Goal: Information Seeking & Learning: Learn about a topic

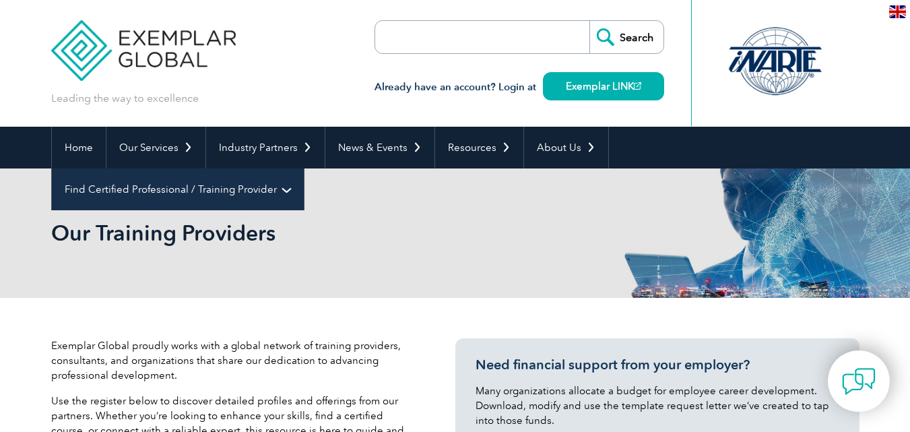
click at [304, 168] on link "Find Certified Professional / Training Provider" at bounding box center [178, 189] width 252 height 42
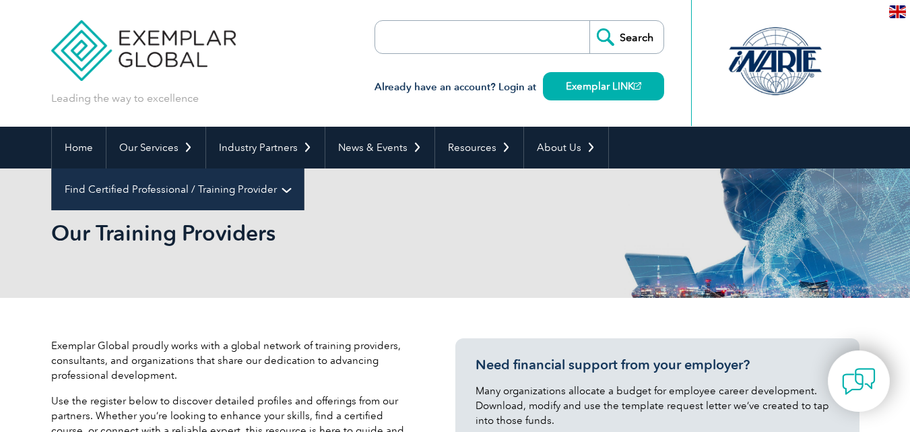
click at [304, 168] on link "Find Certified Professional / Training Provider" at bounding box center [178, 189] width 252 height 42
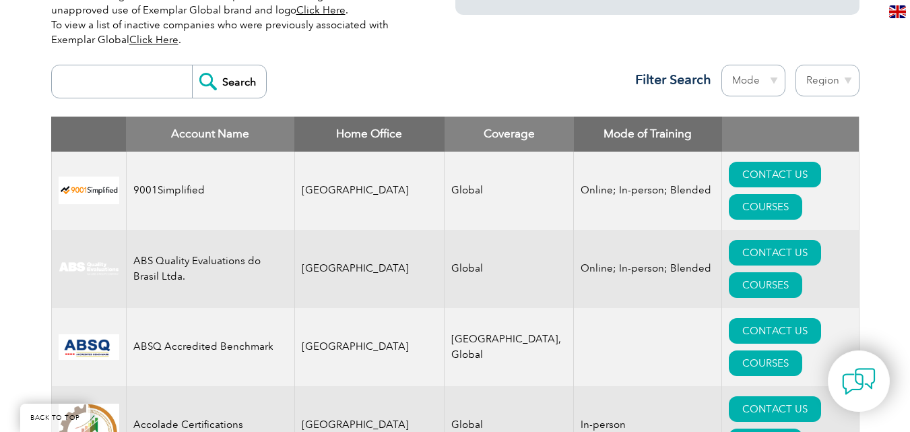
scroll to position [472, 0]
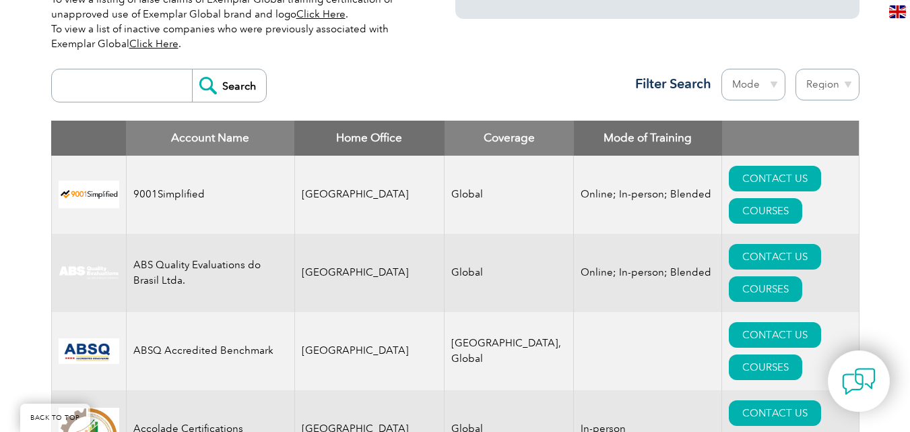
click at [117, 82] on input "search" at bounding box center [125, 85] width 133 height 32
type input "royal"
click at [192, 69] on input "Search" at bounding box center [229, 85] width 74 height 32
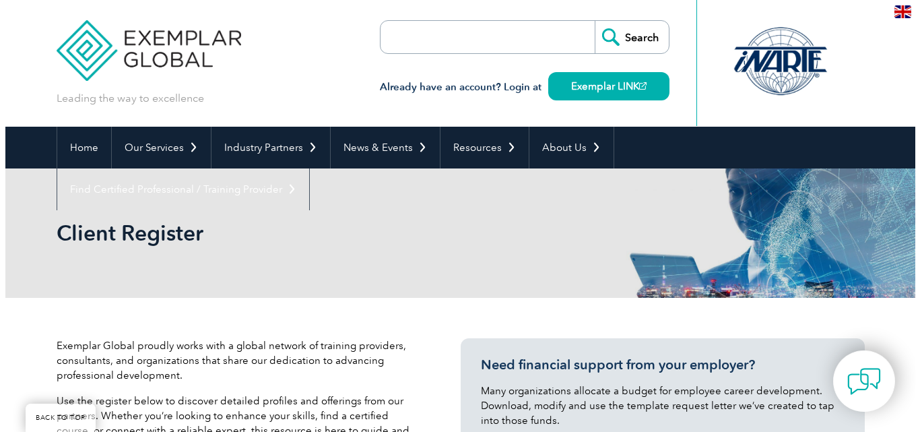
scroll to position [486, 0]
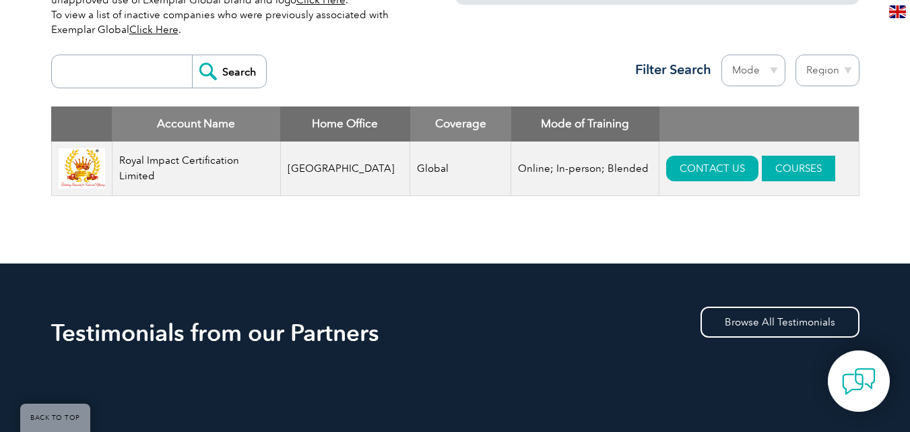
click at [785, 165] on link "COURSES" at bounding box center [798, 169] width 73 height 26
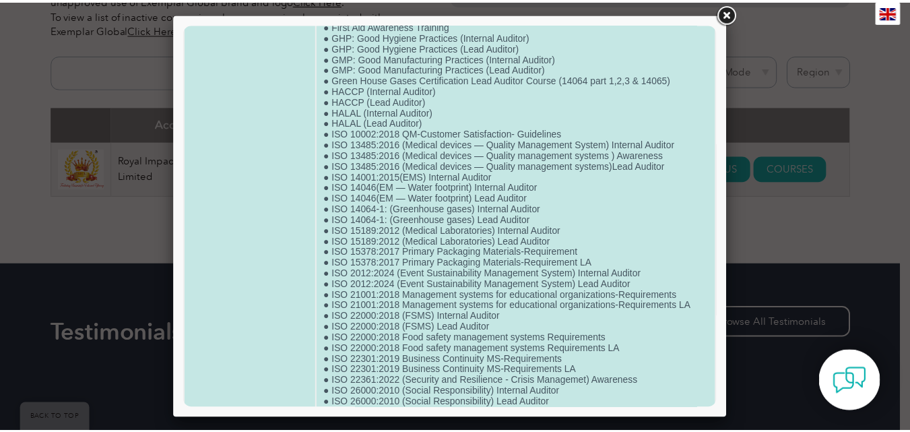
scroll to position [0, 0]
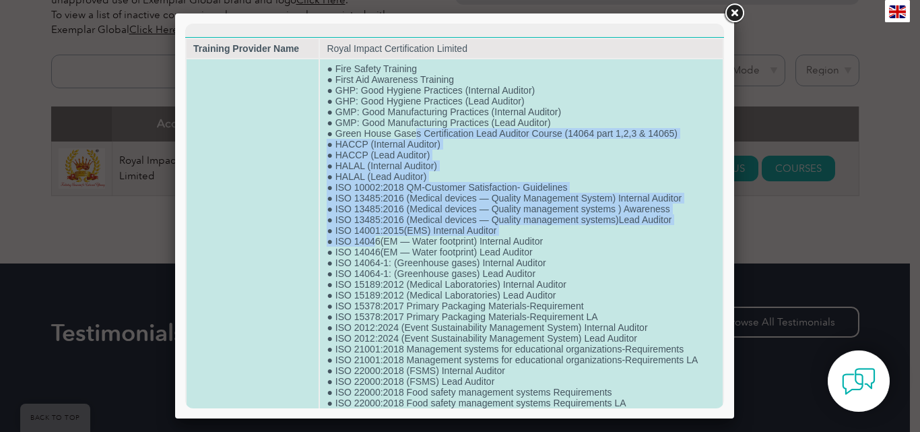
drag, startPoint x: 375, startPoint y: 239, endPoint x: 412, endPoint y: 162, distance: 84.7
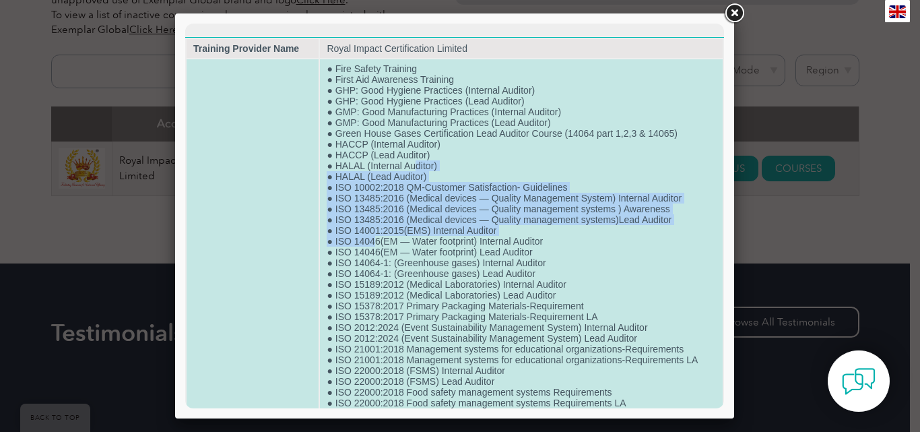
drag, startPoint x: 388, startPoint y: 189, endPoint x: 513, endPoint y: 229, distance: 130.8
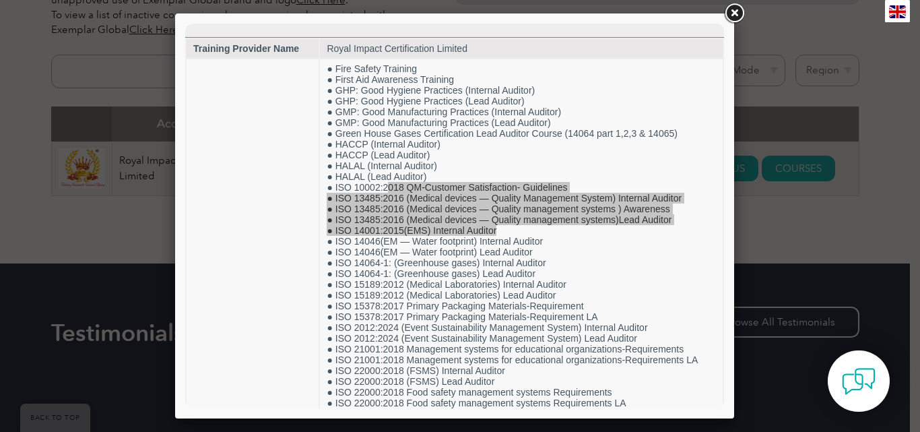
click at [737, 11] on link at bounding box center [734, 13] width 24 height 24
